Goal: Navigation & Orientation: Find specific page/section

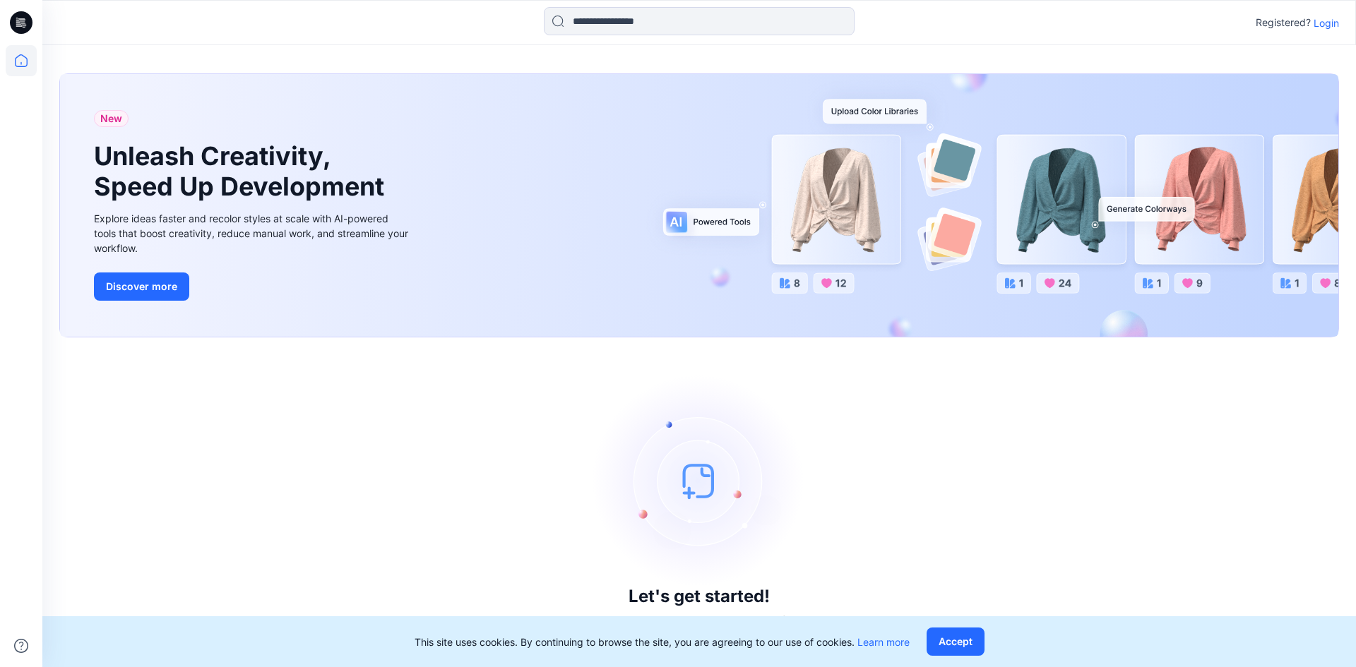
click at [1328, 29] on p "Login" at bounding box center [1325, 23] width 25 height 15
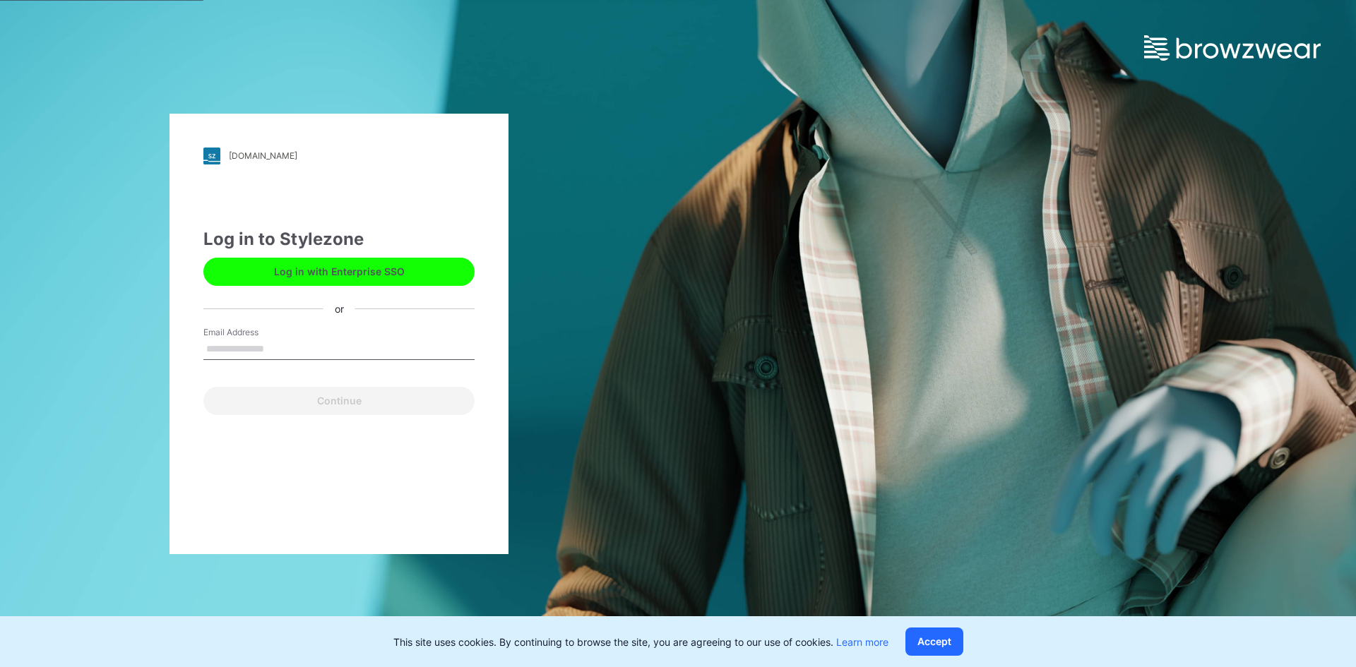
drag, startPoint x: 307, startPoint y: 356, endPoint x: 342, endPoint y: 357, distance: 35.3
click at [307, 356] on input "Email Address" at bounding box center [338, 349] width 271 height 21
type input "**********"
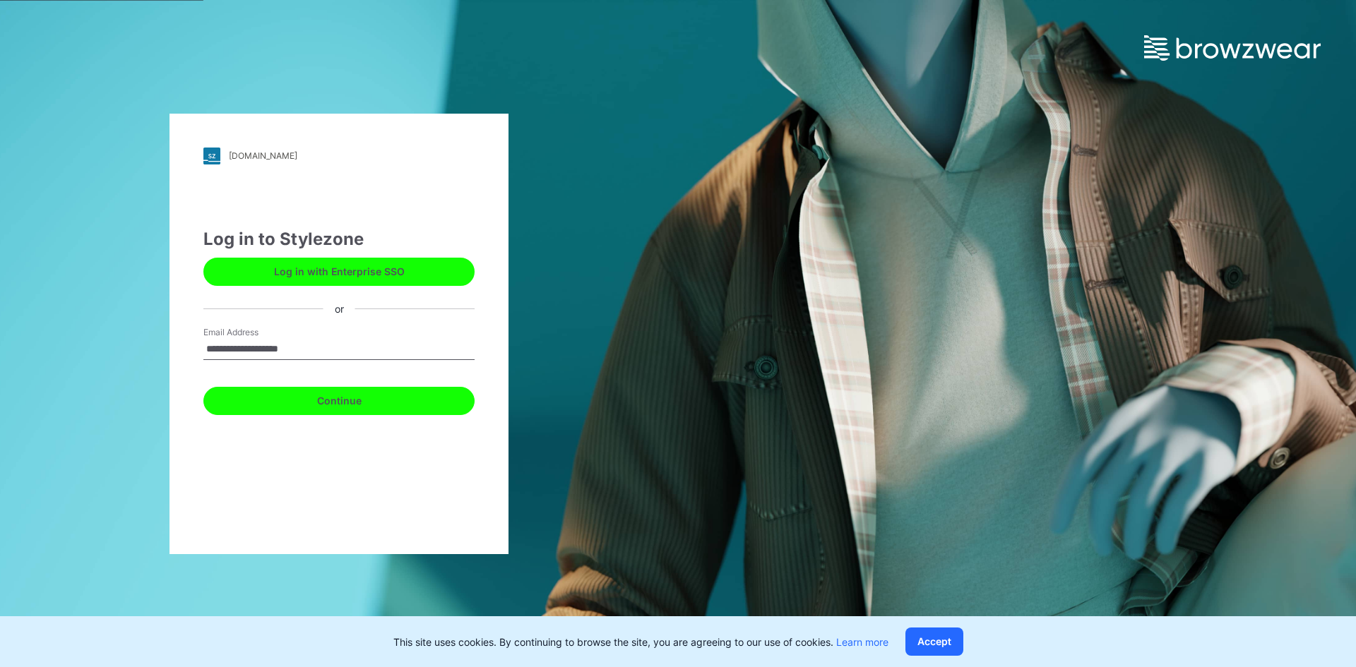
click at [363, 403] on button "Continue" at bounding box center [338, 401] width 271 height 28
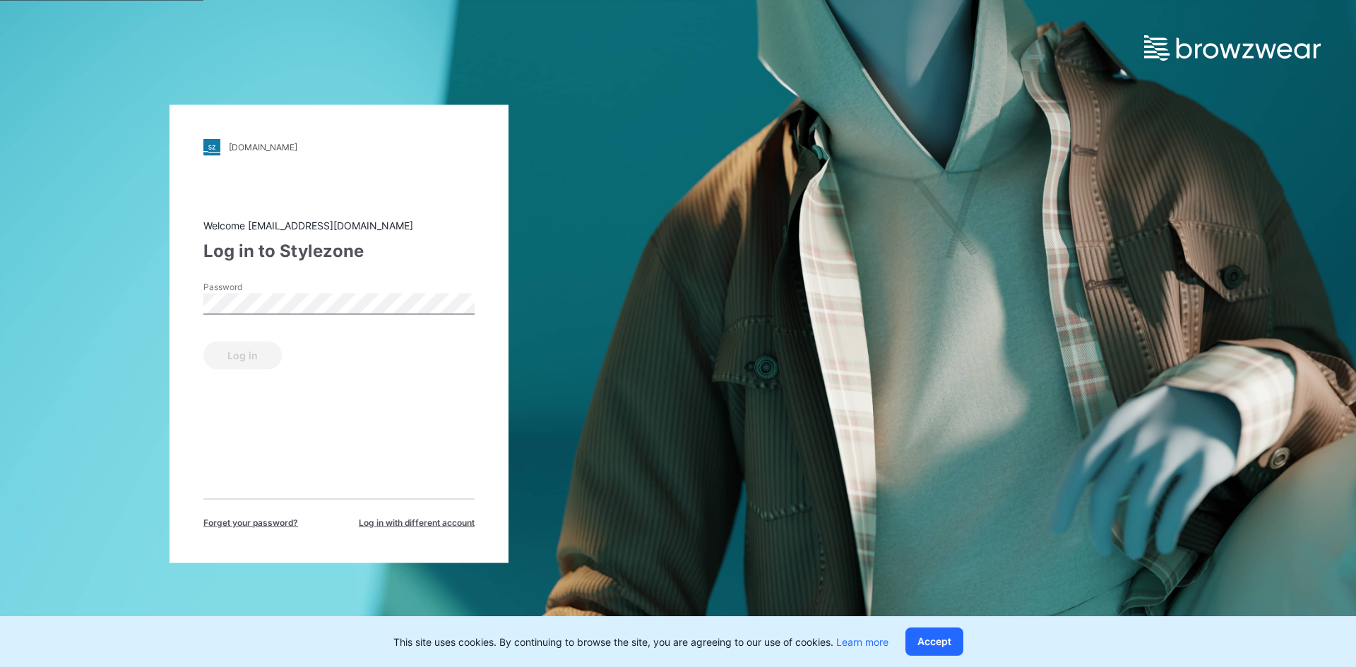
click at [140, 512] on div "[DOMAIN_NAME] Loading... Welcome [EMAIL_ADDRESS][DOMAIN_NAME] Log in to Stylezo…" at bounding box center [339, 333] width 678 height 667
click at [256, 354] on button "Log in" at bounding box center [242, 355] width 78 height 28
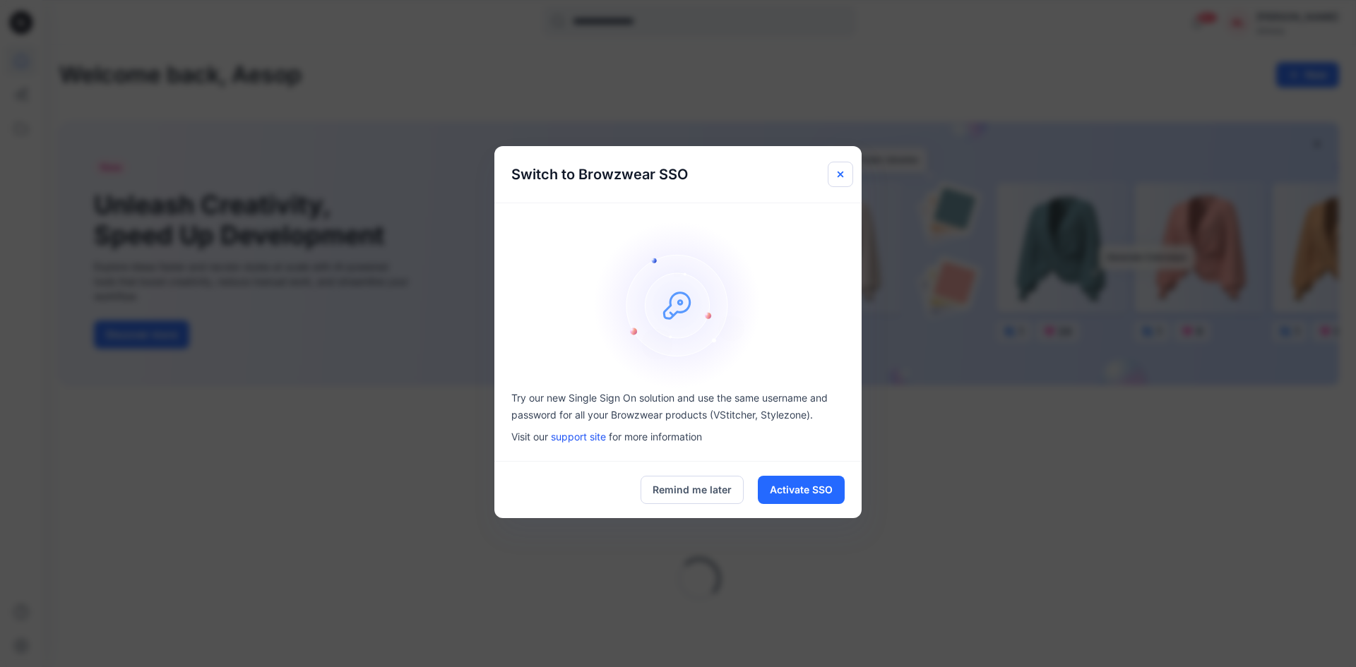
click at [846, 171] on button "Close" at bounding box center [840, 174] width 25 height 25
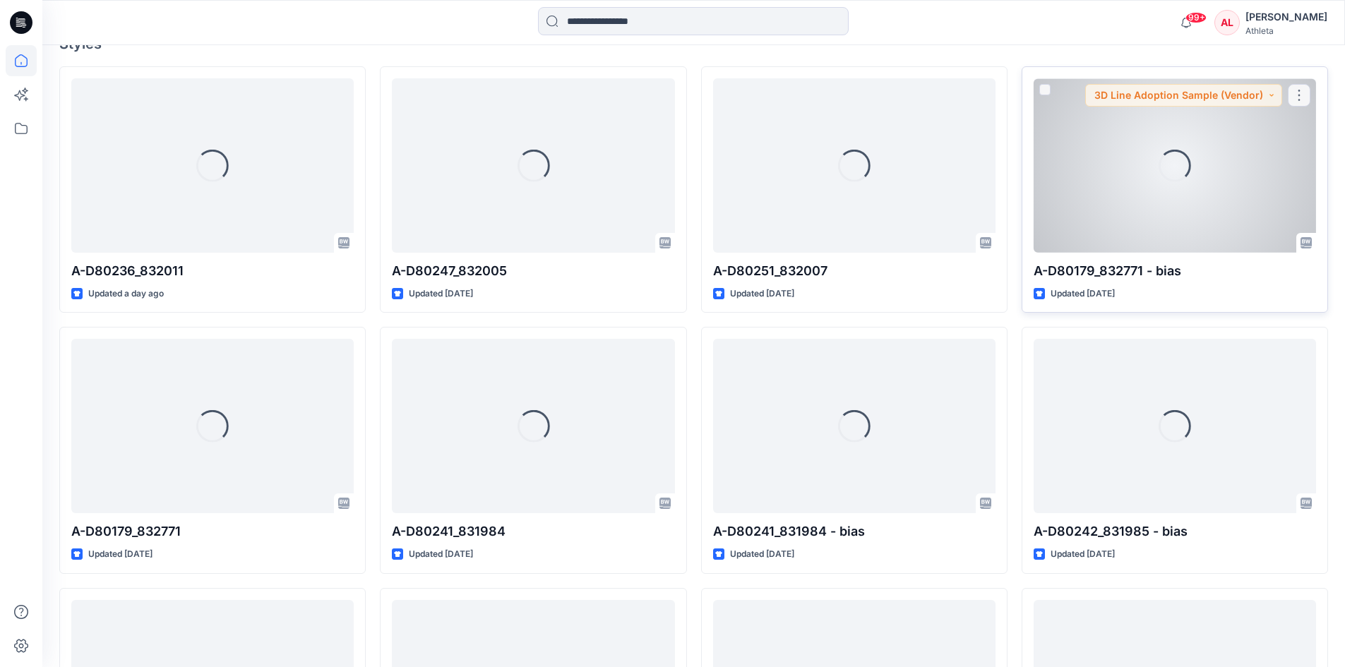
scroll to position [424, 0]
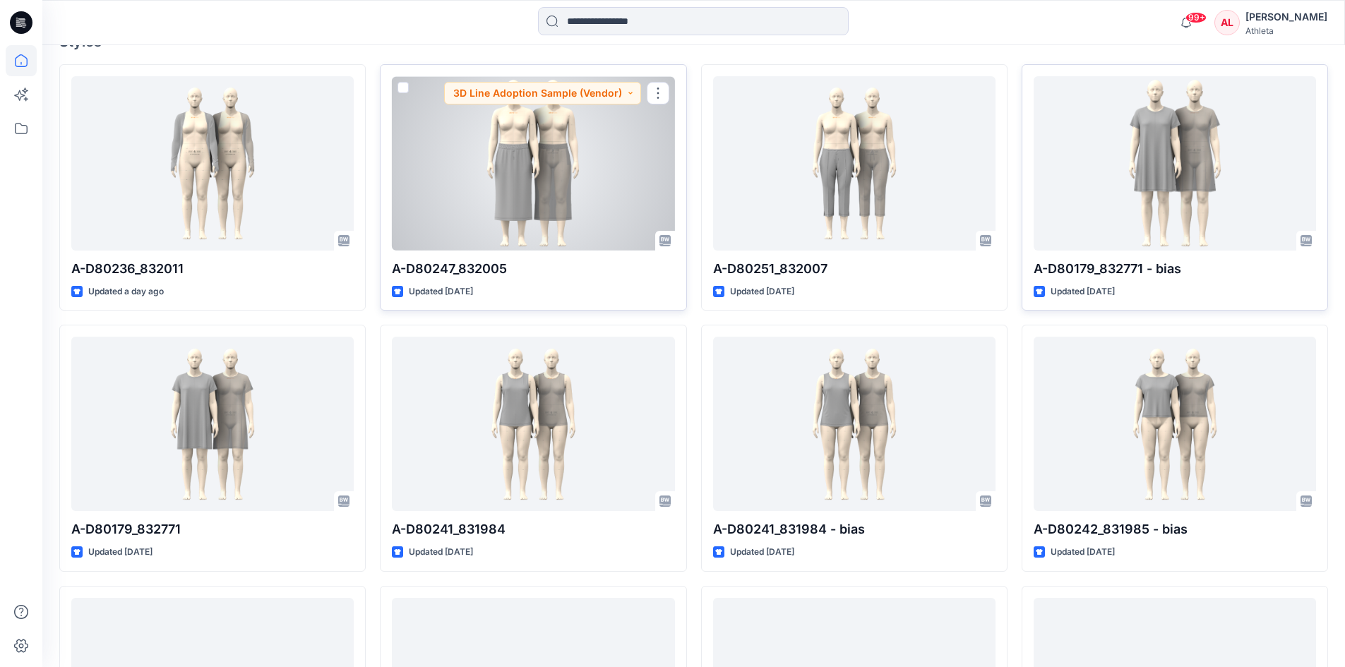
click at [448, 267] on p "A-D80247_832005" at bounding box center [533, 269] width 282 height 20
click at [533, 198] on div at bounding box center [533, 163] width 282 height 174
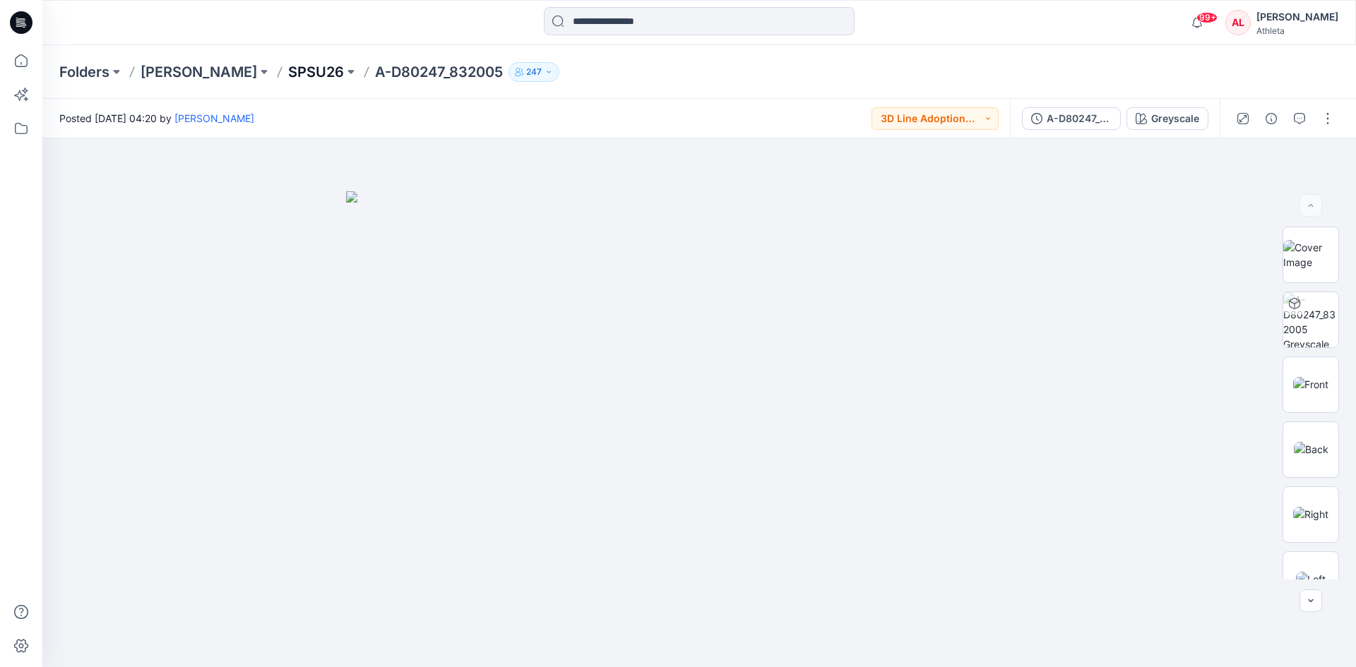
click at [313, 71] on p "SPSU26" at bounding box center [316, 72] width 56 height 20
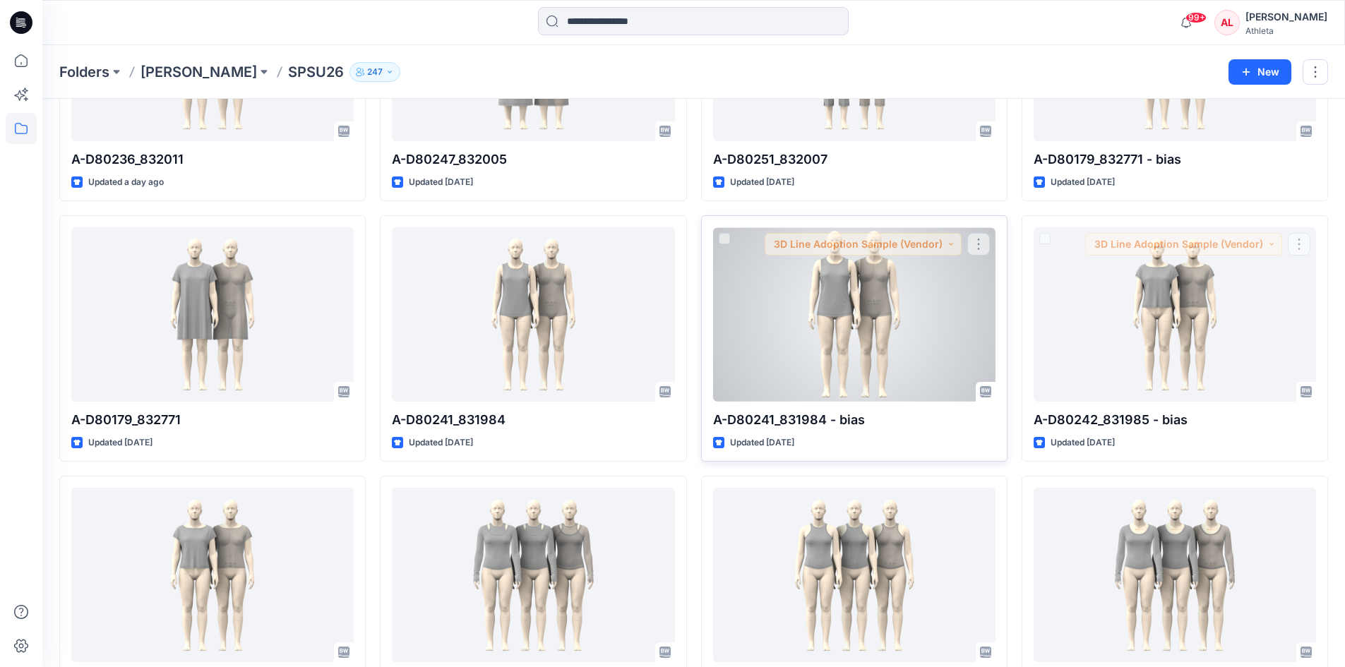
scroll to position [212, 0]
